Goal: Find specific page/section: Find specific page/section

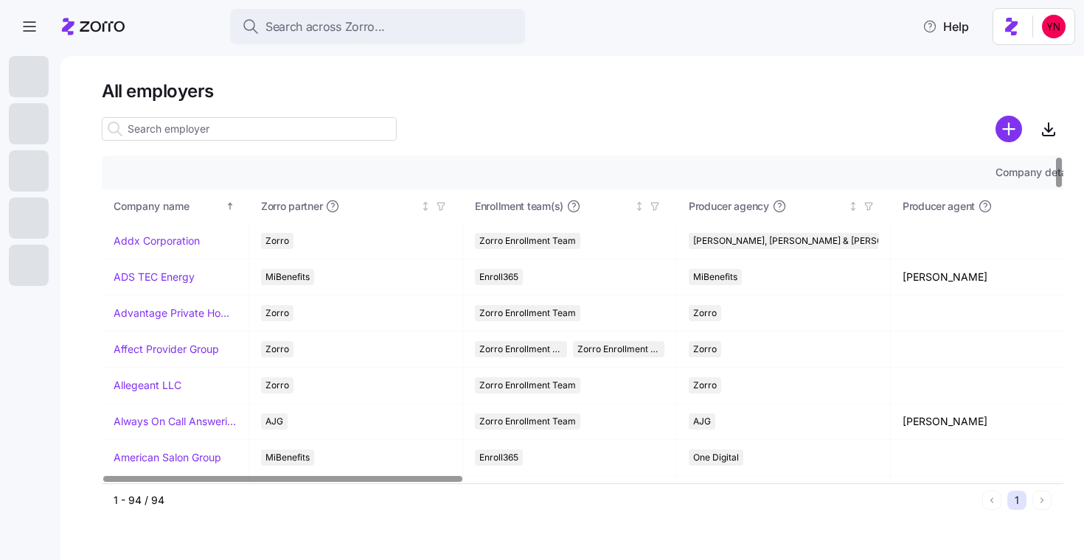
click at [202, 131] on input at bounding box center [249, 129] width 295 height 24
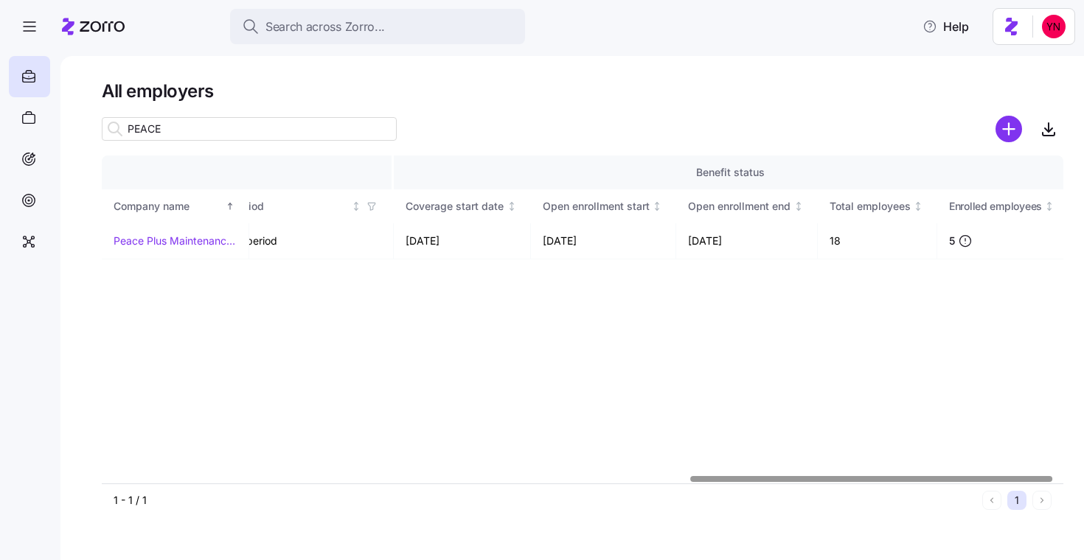
scroll to position [0, 1584]
type input "PEACE"
click at [959, 240] on icon at bounding box center [962, 241] width 15 height 15
click at [963, 244] on icon at bounding box center [962, 241] width 15 height 15
click at [937, 244] on td "5" at bounding box center [998, 241] width 129 height 36
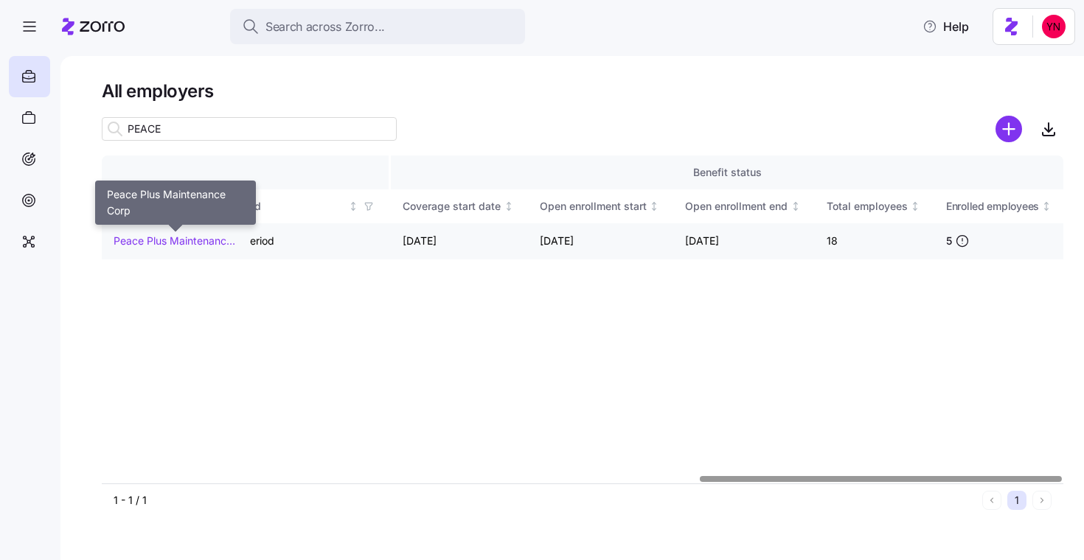
click at [166, 236] on link "Peace Plus Maintenance Corp" at bounding box center [175, 241] width 123 height 15
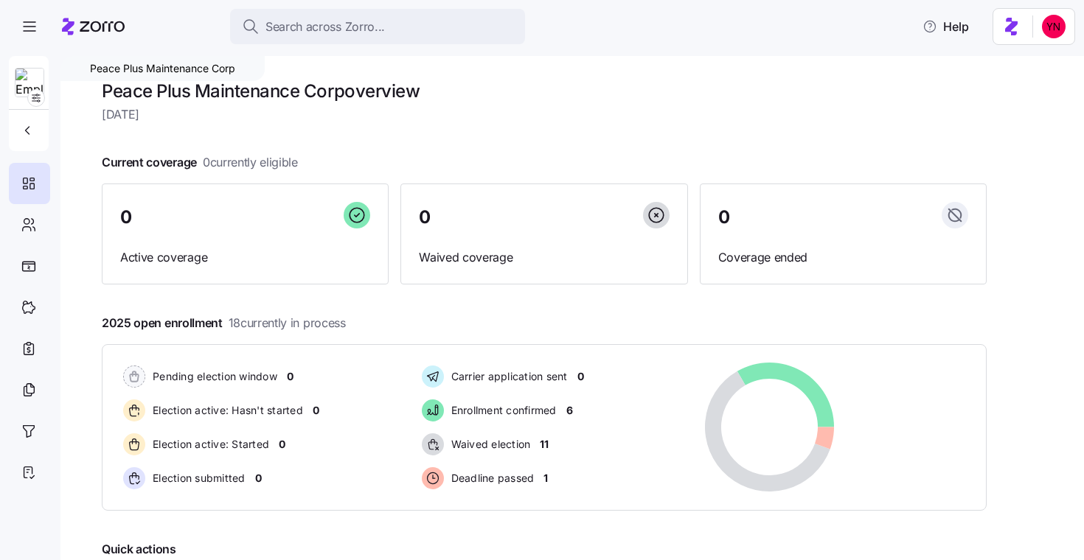
scroll to position [167, 0]
